Goal: Entertainment & Leisure: Browse casually

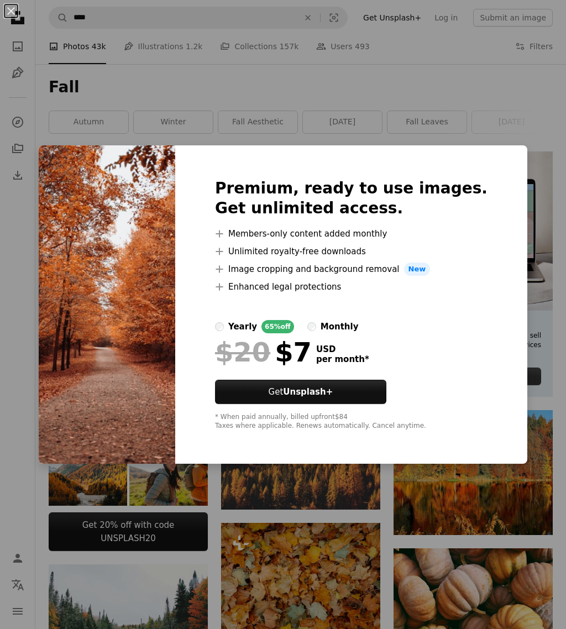
click at [156, 113] on div "An X shape Premium, ready to use images. Get unlimited access. A plus sign Memb…" at bounding box center [283, 314] width 566 height 629
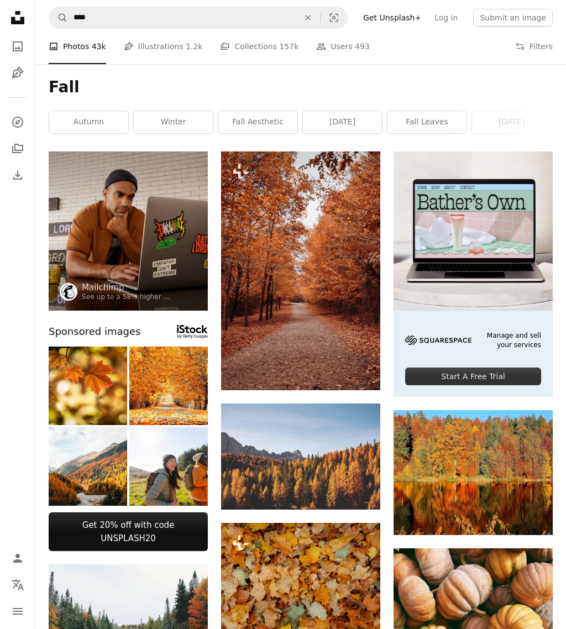
click at [305, 249] on img at bounding box center [300, 270] width 159 height 239
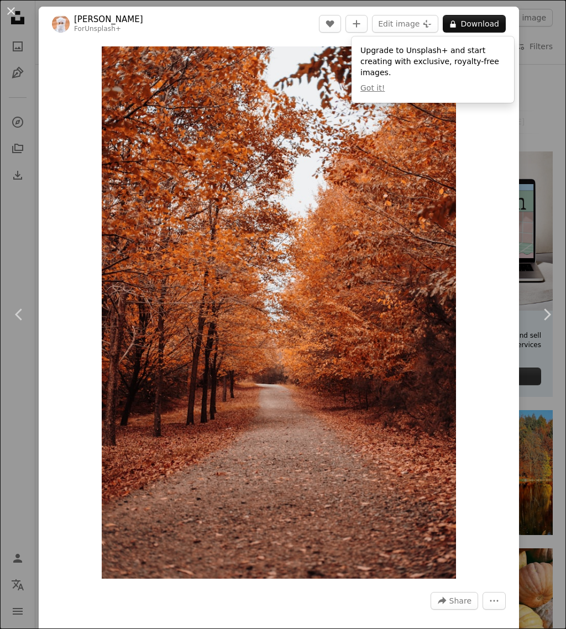
scroll to position [3, 0]
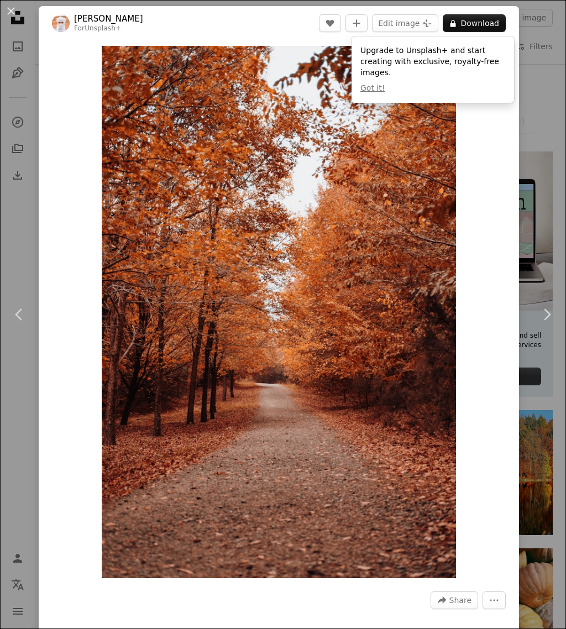
click at [376, 92] on button "Got it!" at bounding box center [372, 88] width 24 height 11
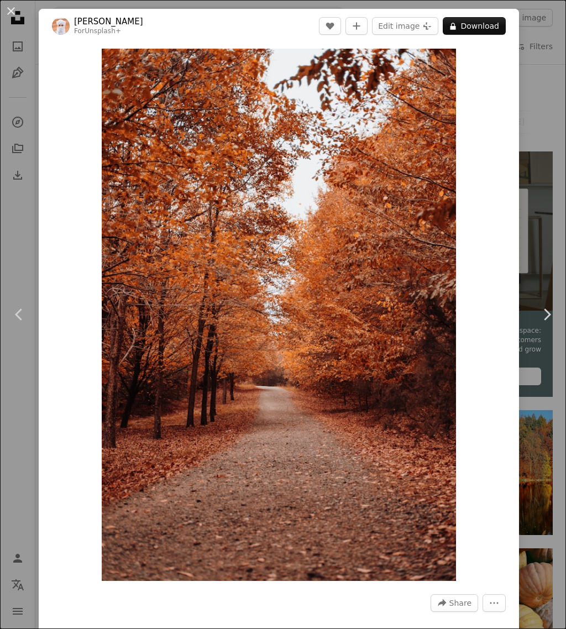
scroll to position [0, 0]
click at [13, 132] on div "An X shape Chevron left Chevron right Ahmed For Unsplash+ A heart A plus sign E…" at bounding box center [283, 314] width 566 height 629
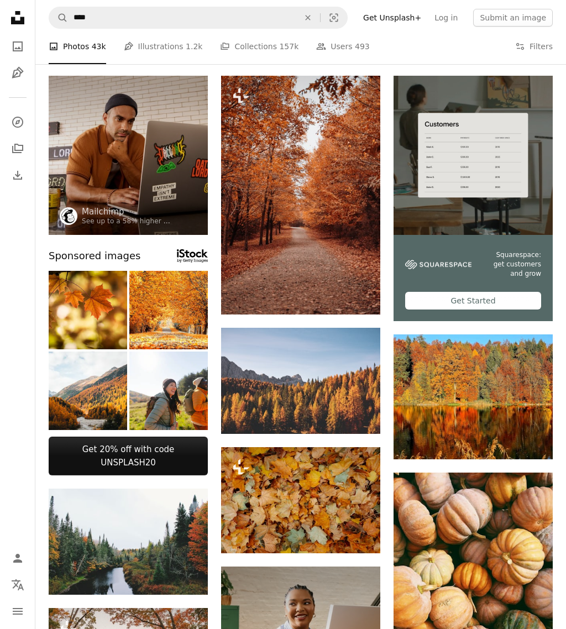
scroll to position [78, 0]
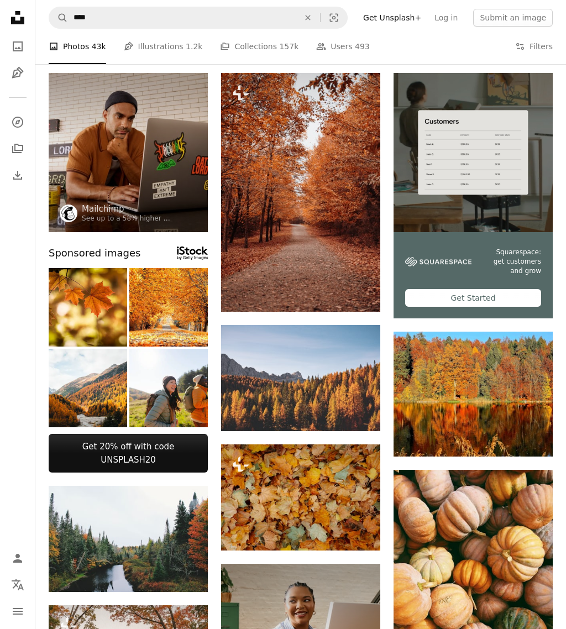
click at [264, 371] on img at bounding box center [300, 378] width 159 height 106
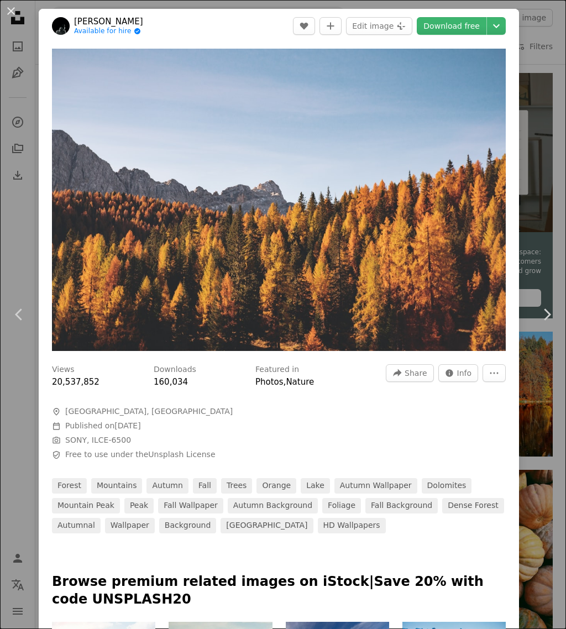
click at [17, 256] on div "An X shape Chevron left Chevron right [PERSON_NAME] Available for hire A checkm…" at bounding box center [283, 314] width 566 height 629
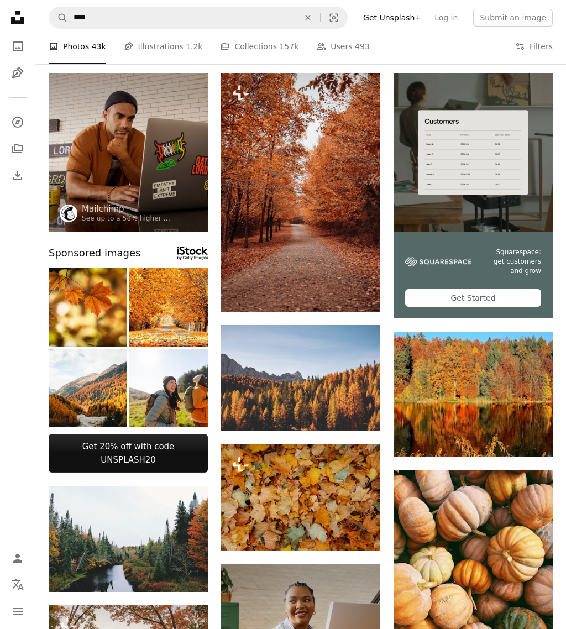
click at [280, 498] on img at bounding box center [300, 497] width 159 height 106
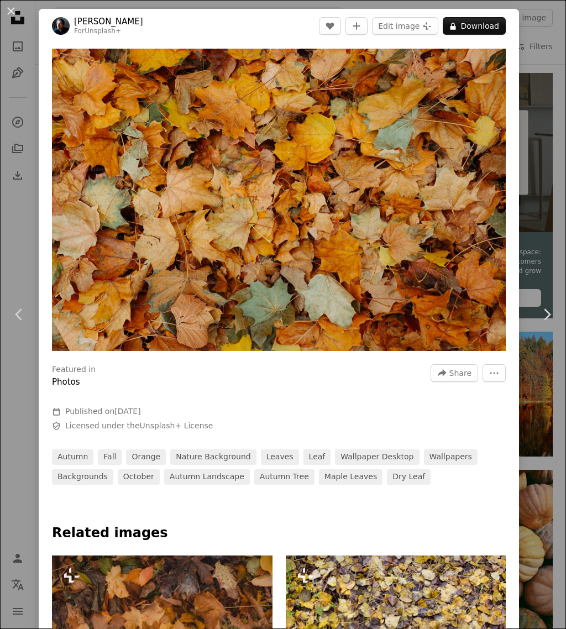
click at [16, 264] on div "An X shape Chevron left Chevron right [PERSON_NAME] For Unsplash+ A heart A plu…" at bounding box center [283, 314] width 566 height 629
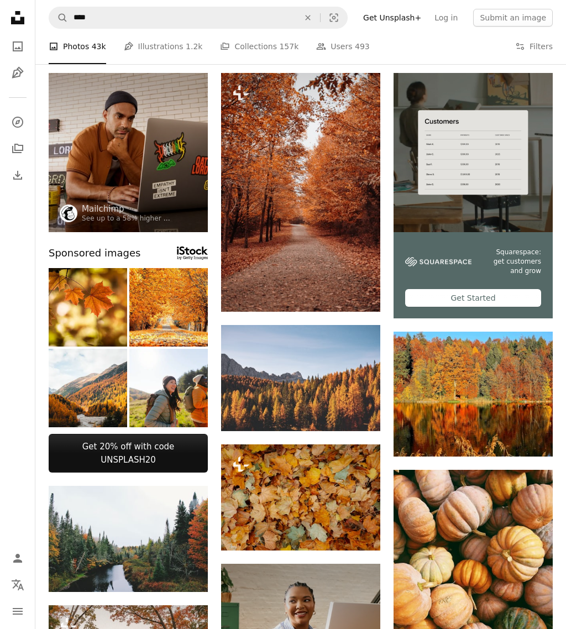
click at [454, 389] on img at bounding box center [473, 394] width 159 height 125
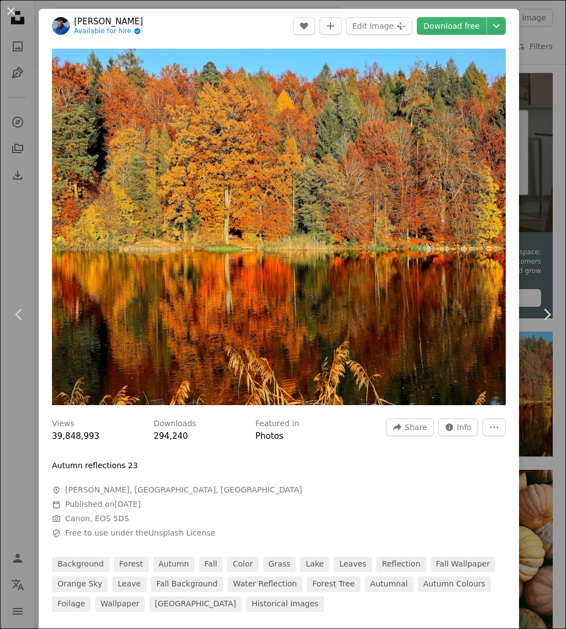
click at [12, 305] on div "An X shape Chevron left Chevron right [PERSON_NAME] Angel Available for hire A …" at bounding box center [283, 314] width 566 height 629
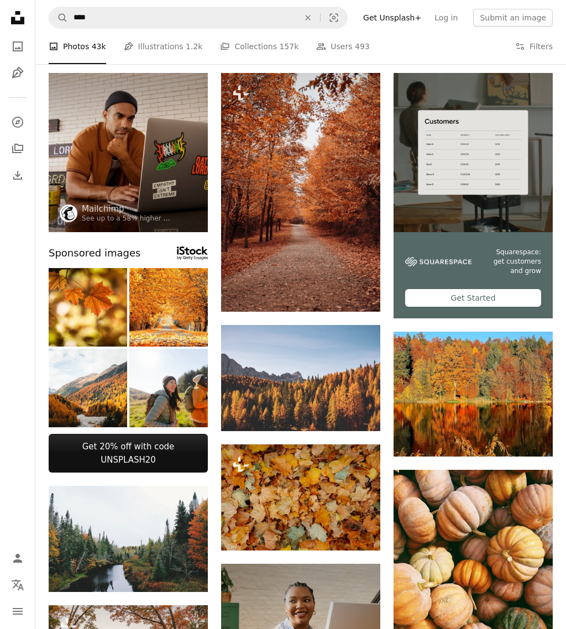
click at [454, 564] on img at bounding box center [473, 576] width 159 height 212
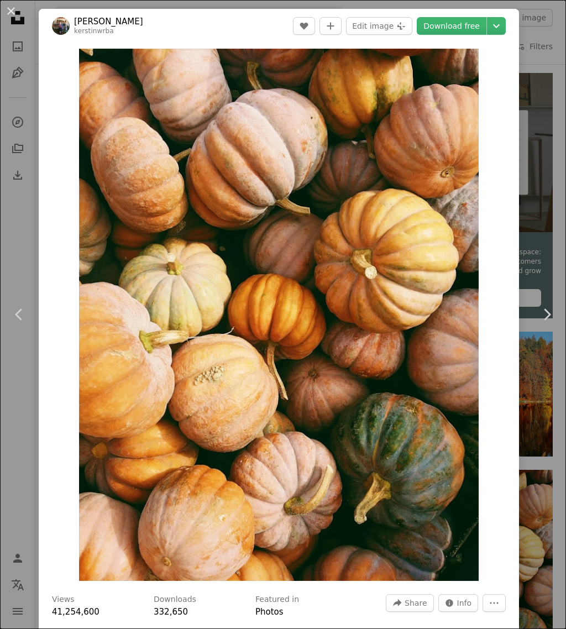
click at [25, 368] on link "Chevron left" at bounding box center [19, 314] width 39 height 106
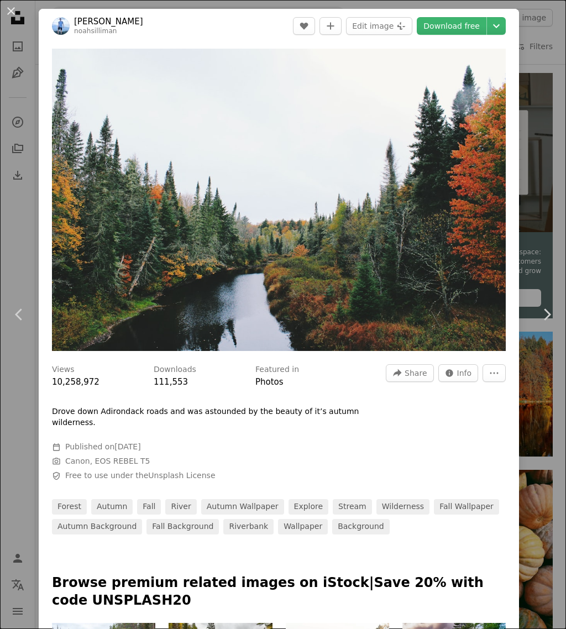
click at [20, 462] on div "An X shape Chevron left Chevron right [PERSON_NAME] noahsilliman A heart A plus…" at bounding box center [283, 314] width 566 height 629
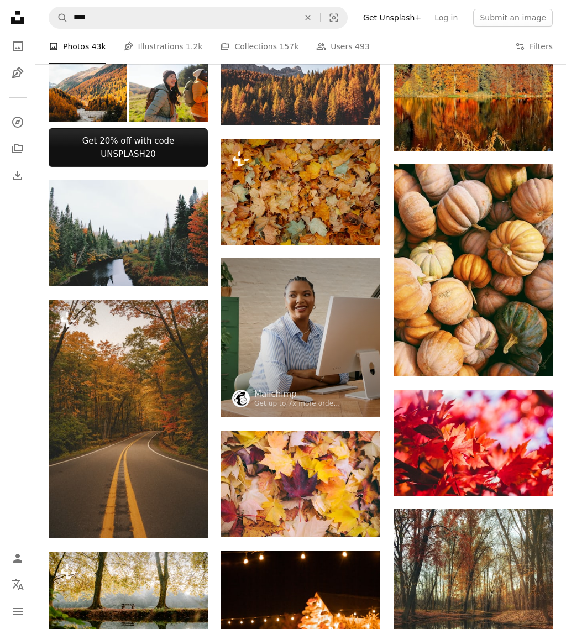
scroll to position [383, 0]
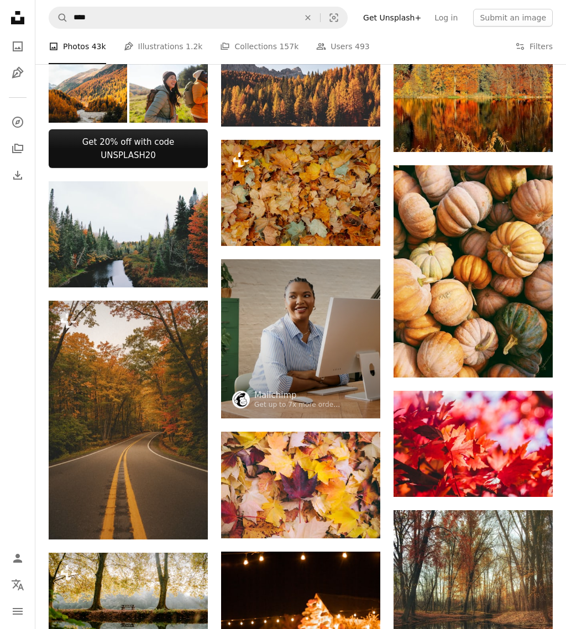
click at [93, 391] on img at bounding box center [128, 420] width 159 height 239
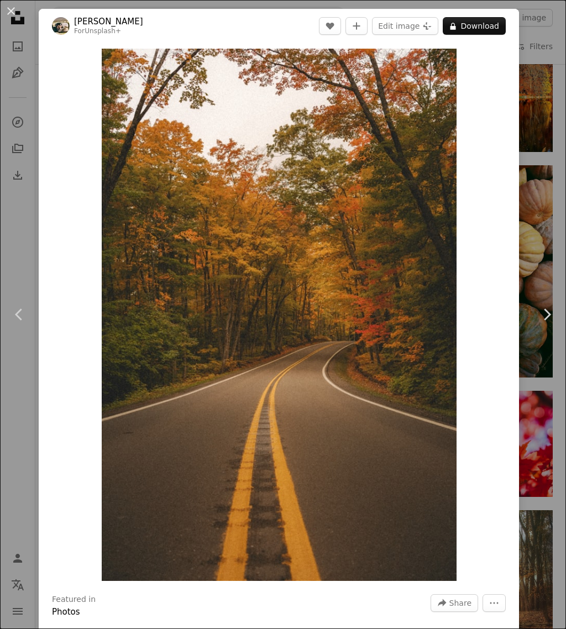
click at [20, 432] on div "An X shape Chevron left Chevron right Hans For Unsplash+ A heart A plus sign Ed…" at bounding box center [283, 314] width 566 height 629
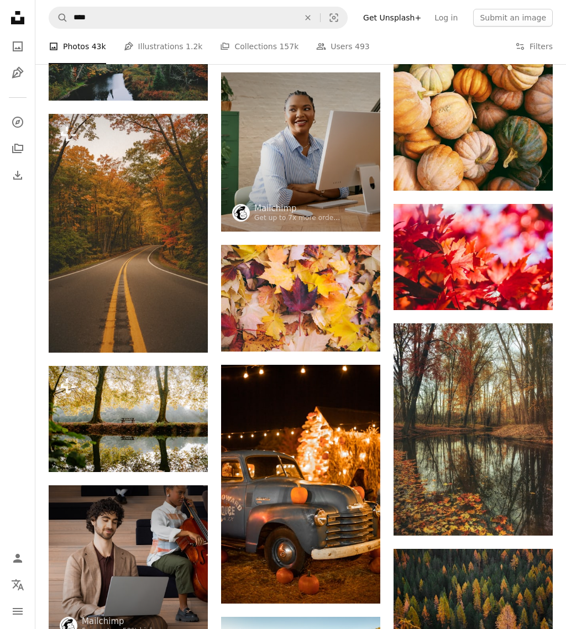
scroll to position [589, 0]
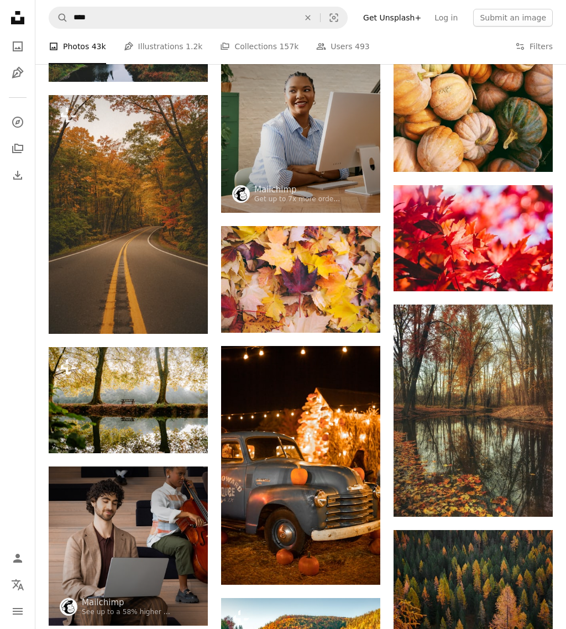
click at [265, 276] on img at bounding box center [300, 279] width 159 height 106
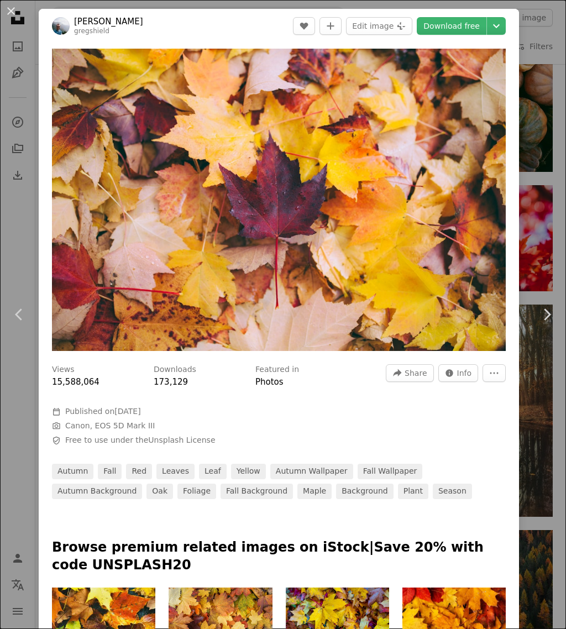
click at [24, 262] on div "An X shape Chevron left Chevron right [PERSON_NAME] gregshield A heart A plus s…" at bounding box center [283, 314] width 566 height 629
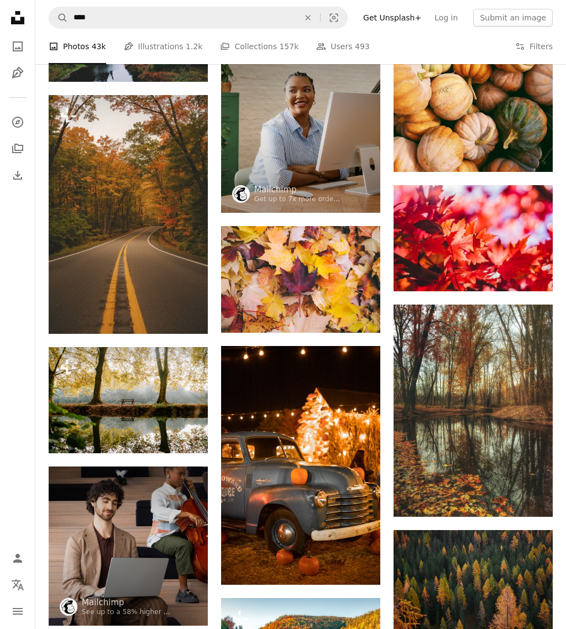
click at [447, 397] on img at bounding box center [473, 411] width 159 height 212
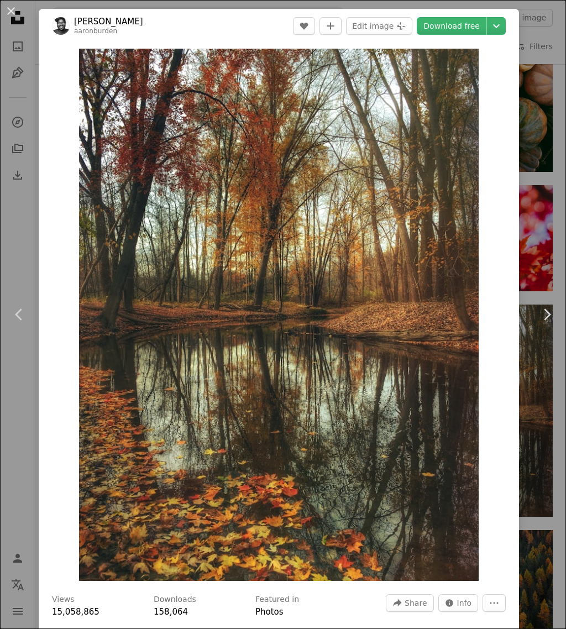
click at [19, 428] on div "An X shape Chevron left Chevron right [PERSON_NAME] aaronburden A heart A plus …" at bounding box center [283, 314] width 566 height 629
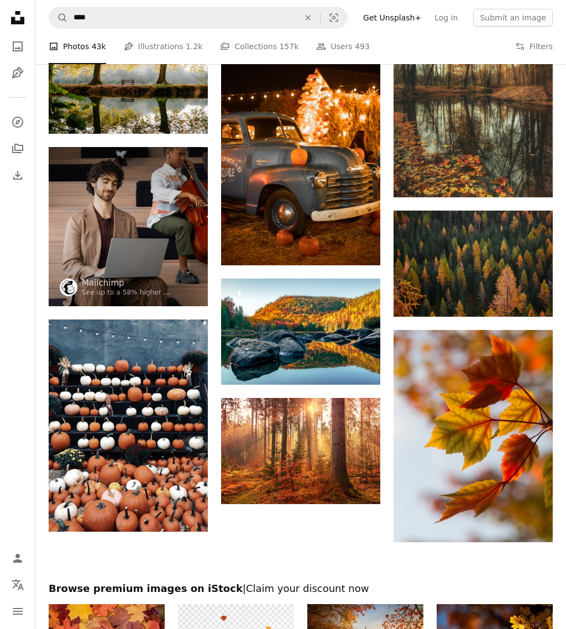
scroll to position [908, 0]
click at [259, 313] on img at bounding box center [300, 332] width 159 height 106
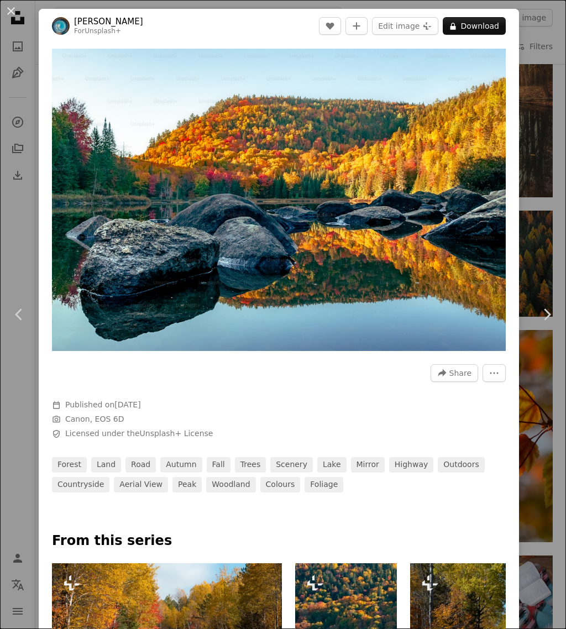
scroll to position [0, 243]
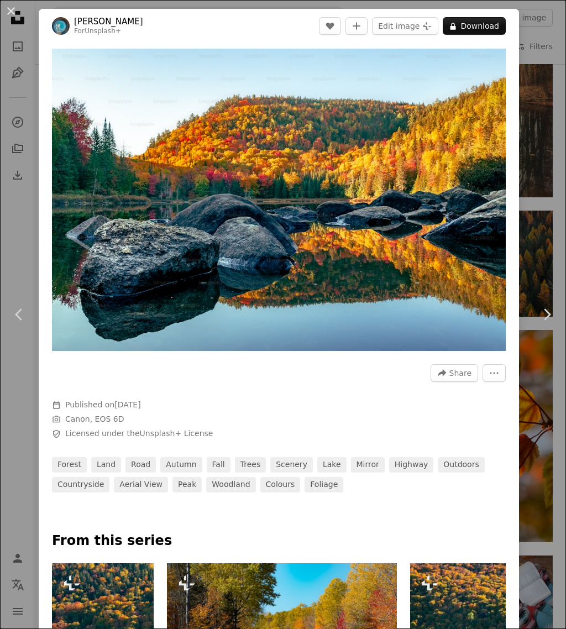
click at [27, 259] on div "An X shape Chevron left Chevron right [PERSON_NAME] For Unsplash+ A heart A plu…" at bounding box center [283, 314] width 566 height 629
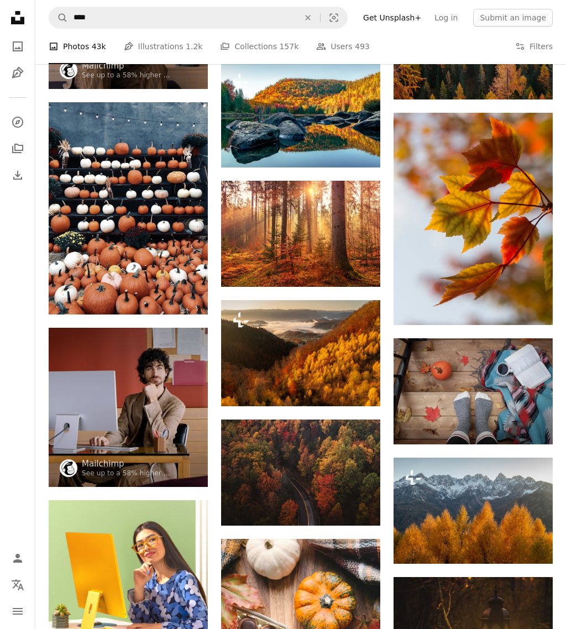
scroll to position [1125, 0]
click at [431, 229] on img at bounding box center [473, 219] width 159 height 212
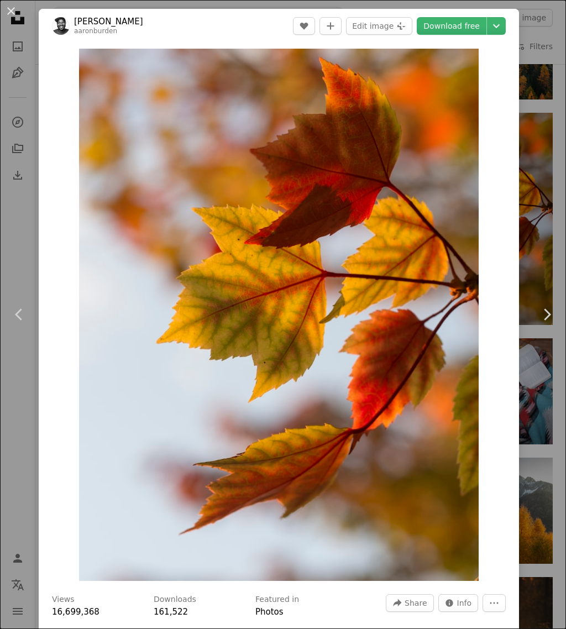
click at [9, 331] on link "Chevron left" at bounding box center [19, 314] width 39 height 106
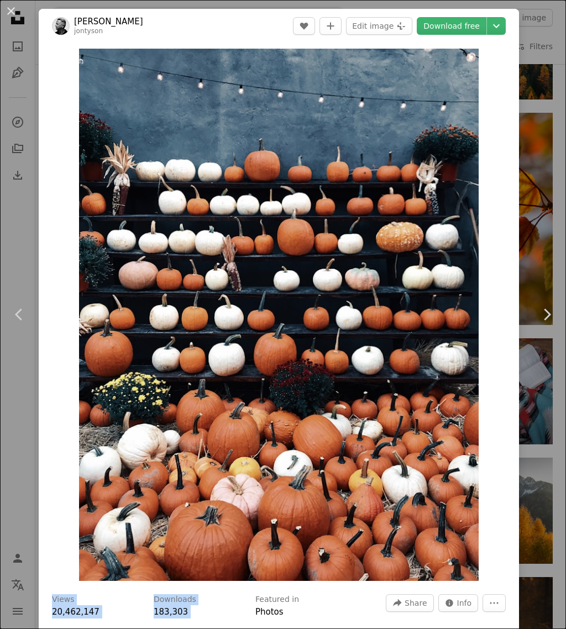
click at [36, 344] on link "Chevron left" at bounding box center [19, 314] width 39 height 106
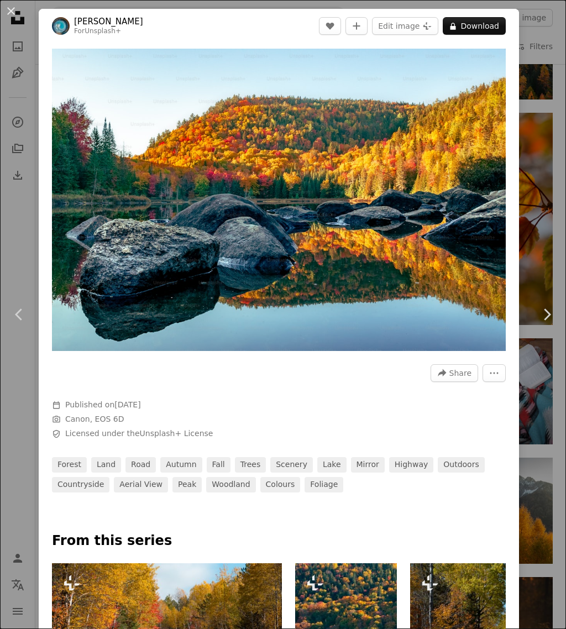
scroll to position [0, 358]
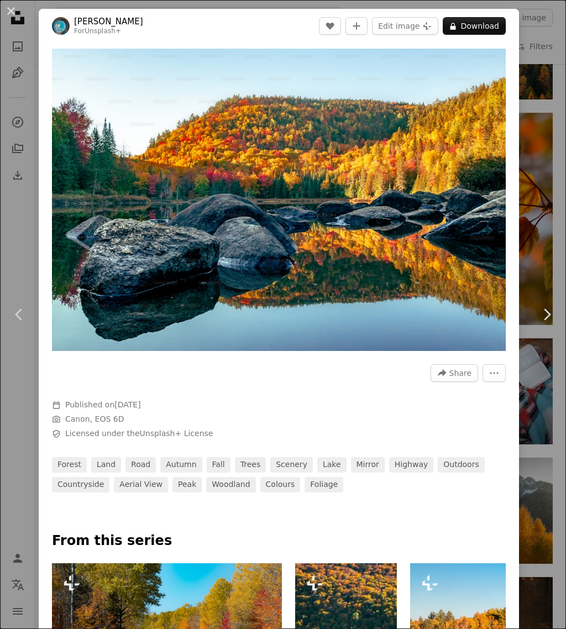
click at [31, 447] on div "An X shape Chevron left Chevron right [PERSON_NAME] For Unsplash+ A heart A plu…" at bounding box center [283, 314] width 566 height 629
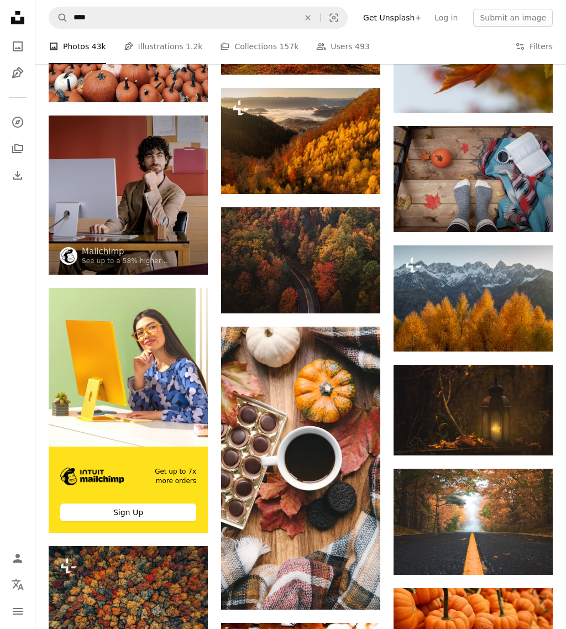
scroll to position [1420, 0]
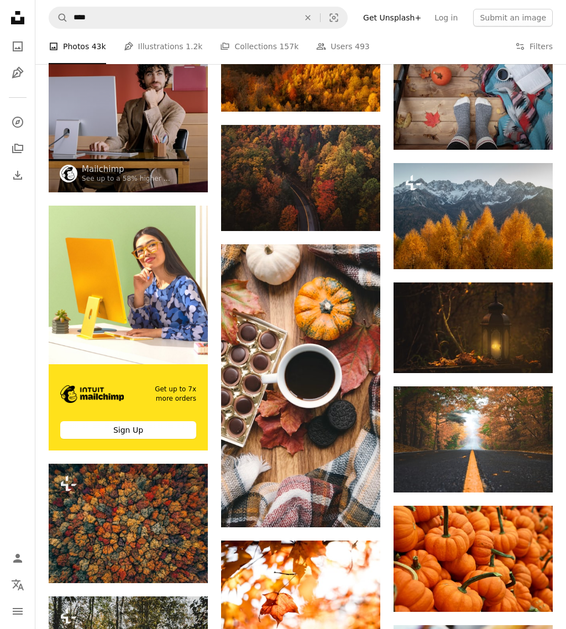
click at [283, 322] on img at bounding box center [300, 385] width 159 height 283
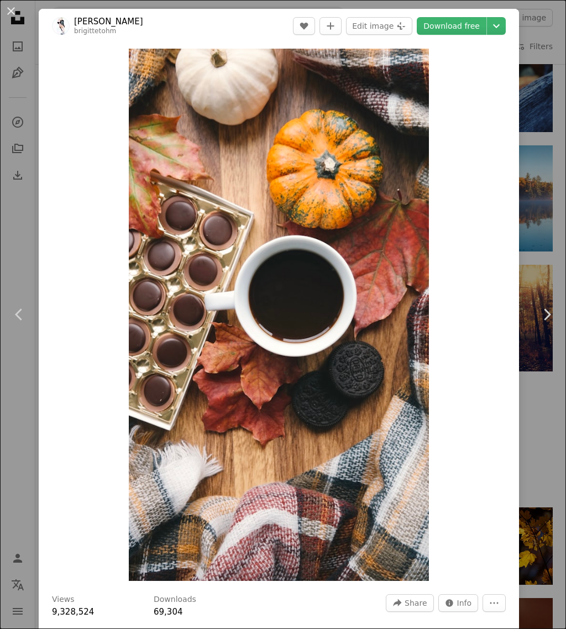
scroll to position [2164, 0]
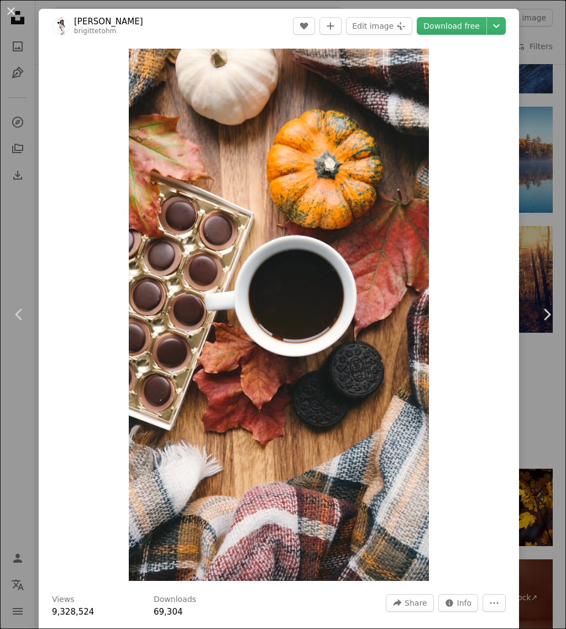
click at [19, 196] on div "An X shape Chevron left Chevron right [PERSON_NAME] brigittetohm A heart A plus…" at bounding box center [283, 314] width 566 height 629
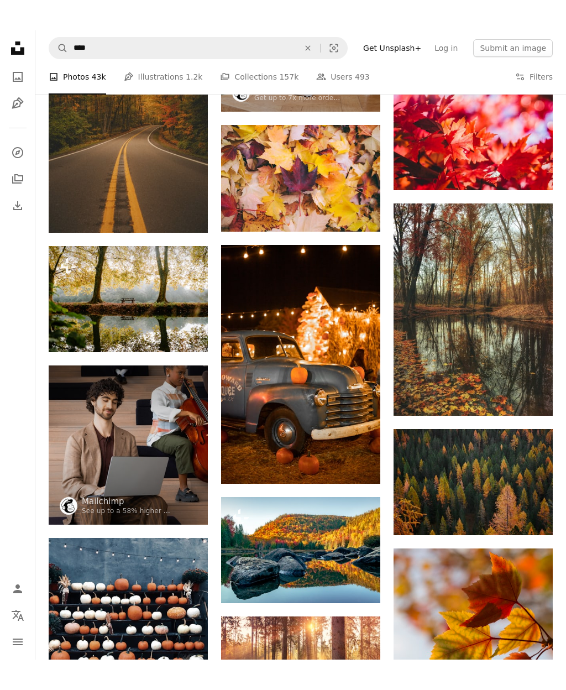
scroll to position [720, 0]
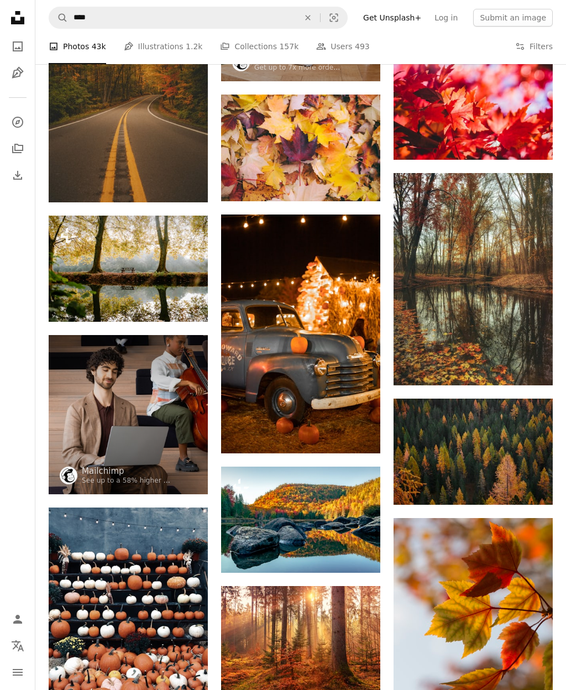
click at [270, 306] on img at bounding box center [300, 333] width 159 height 239
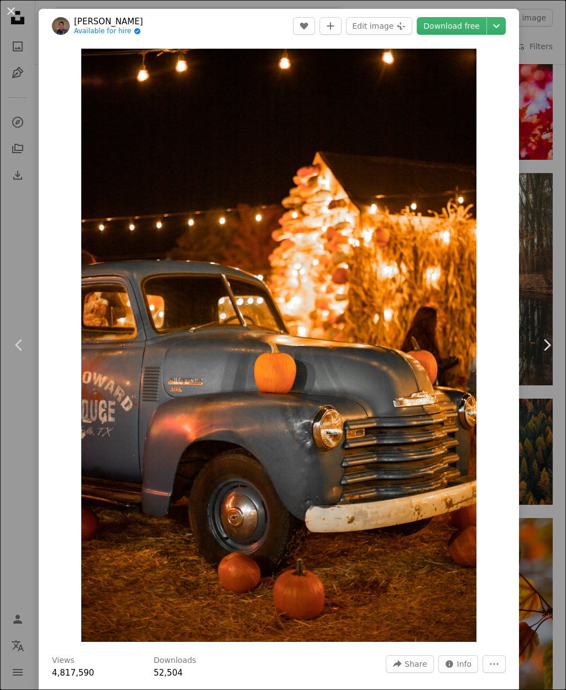
click at [23, 65] on div "An X shape Chevron left Chevron right [PERSON_NAME] Available for hire A checkm…" at bounding box center [283, 345] width 566 height 690
click at [22, 68] on div "An X shape Chevron left Chevron right [PERSON_NAME] Available for hire A checkm…" at bounding box center [283, 345] width 566 height 690
